Goal: Find specific page/section: Find specific page/section

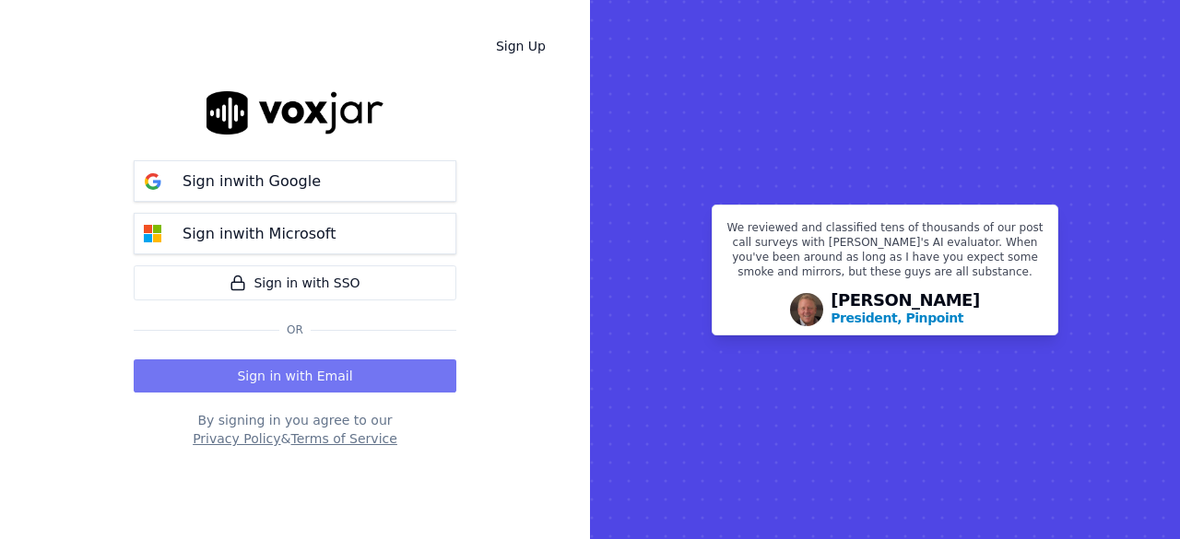
click at [315, 375] on button "Sign in with Email" at bounding box center [295, 376] width 323 height 33
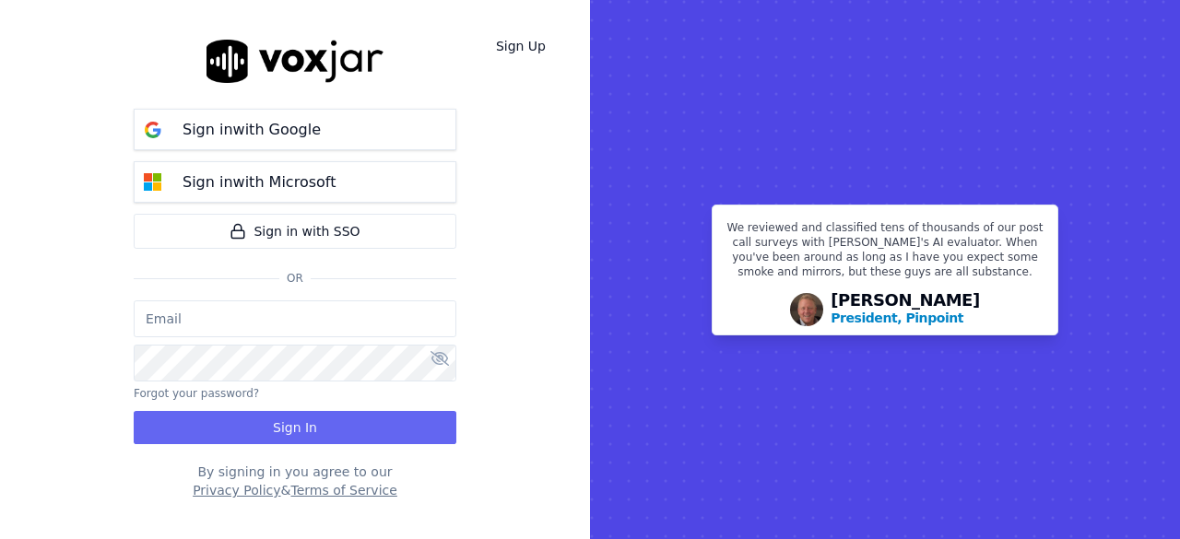
type input "jtamay@asilpc.com"
click at [336, 444] on div "Sign in with Google Sign in with Microsoft Sign in with SSO Or jtamay@asilpc.co…" at bounding box center [295, 270] width 323 height 480
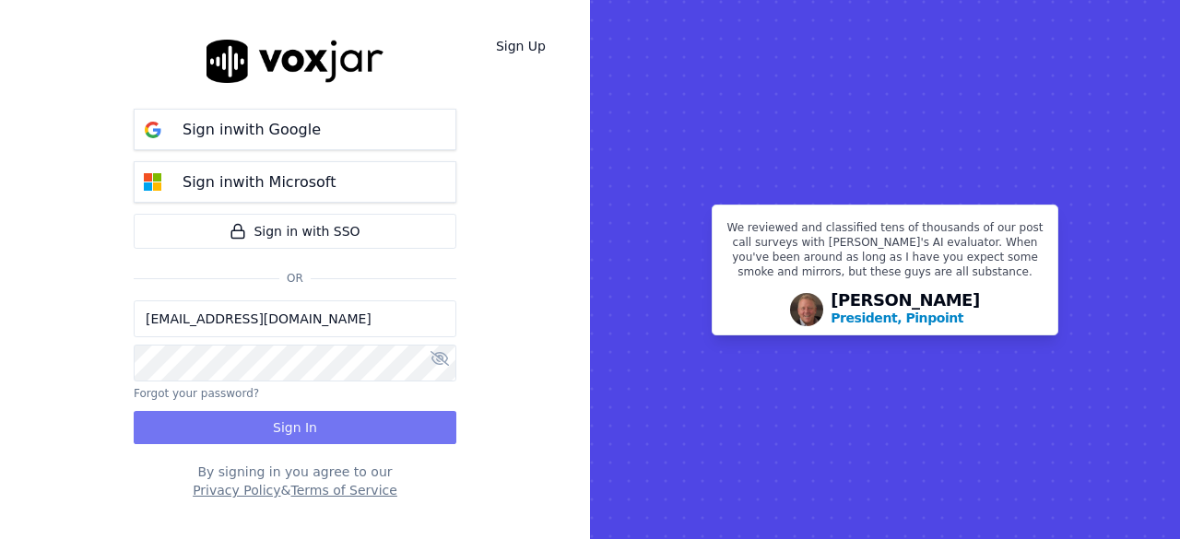
click at [333, 435] on button "Sign In" at bounding box center [295, 427] width 323 height 33
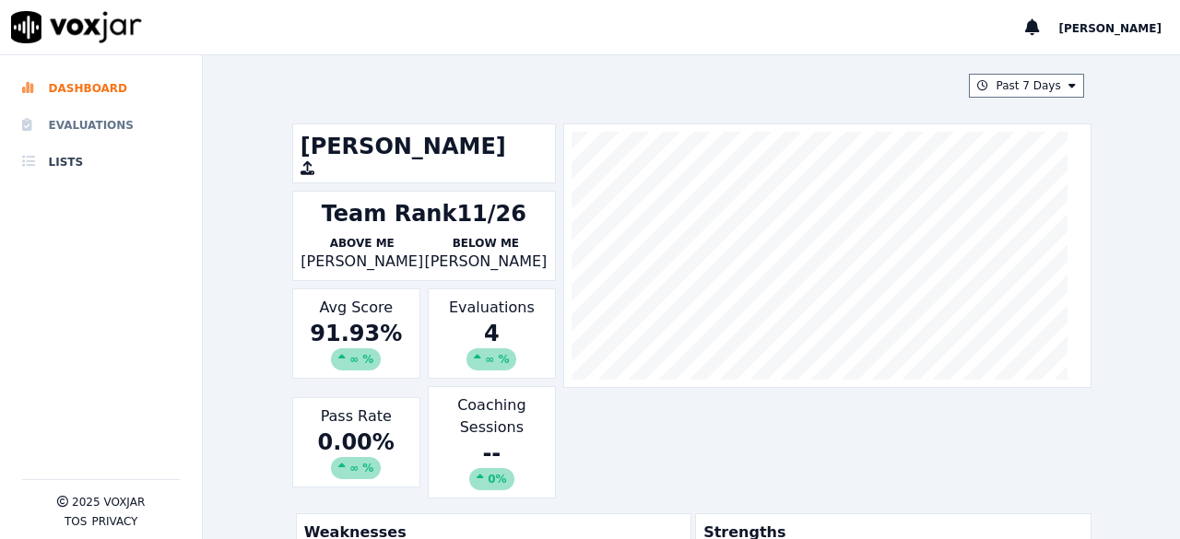
click at [91, 121] on li "Evaluations" at bounding box center [101, 125] width 158 height 37
